Goal: Task Accomplishment & Management: Manage account settings

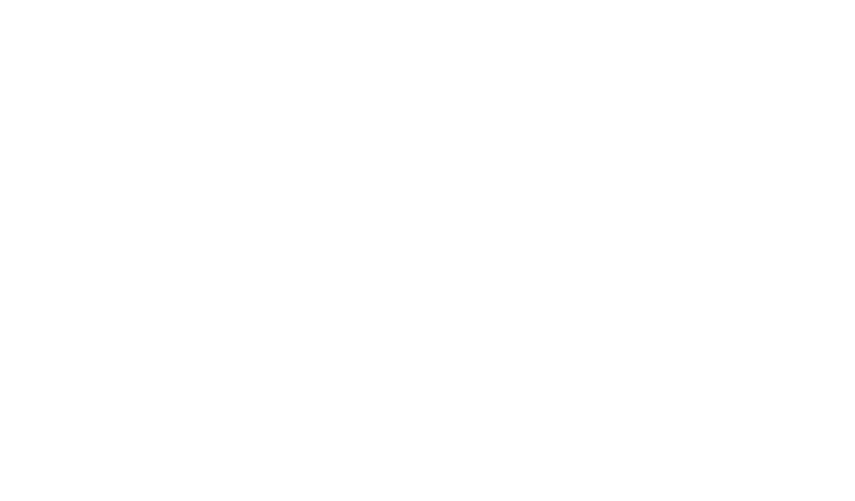
click at [547, 97] on div at bounding box center [427, 250] width 855 height 501
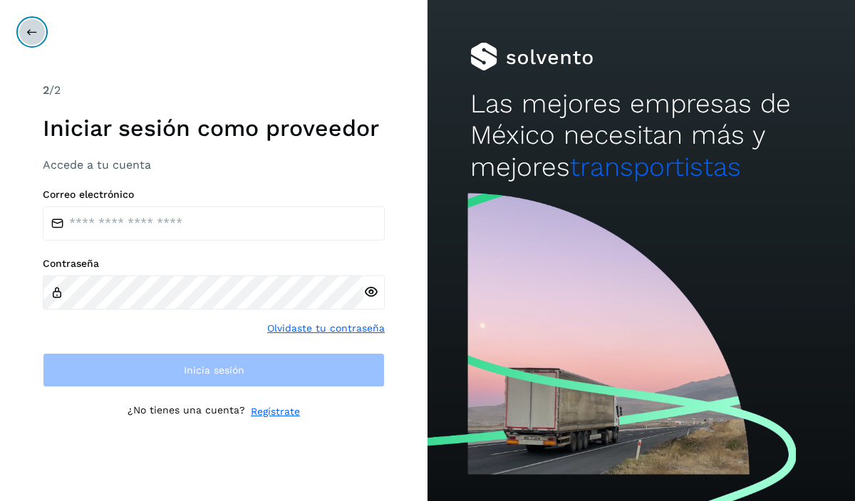
click at [29, 33] on icon at bounding box center [31, 31] width 11 height 11
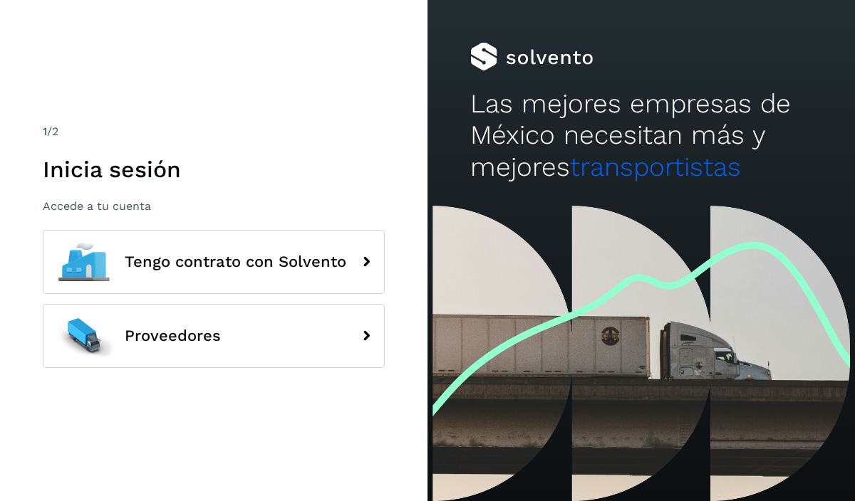
click at [278, 53] on div "1 /2 Inicia sesión Accede a tu cuenta Tengo contrato con Solvento Proveedores" at bounding box center [213, 250] width 427 height 501
click at [375, 140] on div "1 /2 Inicia sesión Accede a tu cuenta" at bounding box center [214, 168] width 342 height 90
click at [278, 87] on div "1 /2 Inicia sesión Accede a tu cuenta Tengo contrato con Solvento Proveedores" at bounding box center [213, 250] width 427 height 501
